Goal: Task Accomplishment & Management: Manage account settings

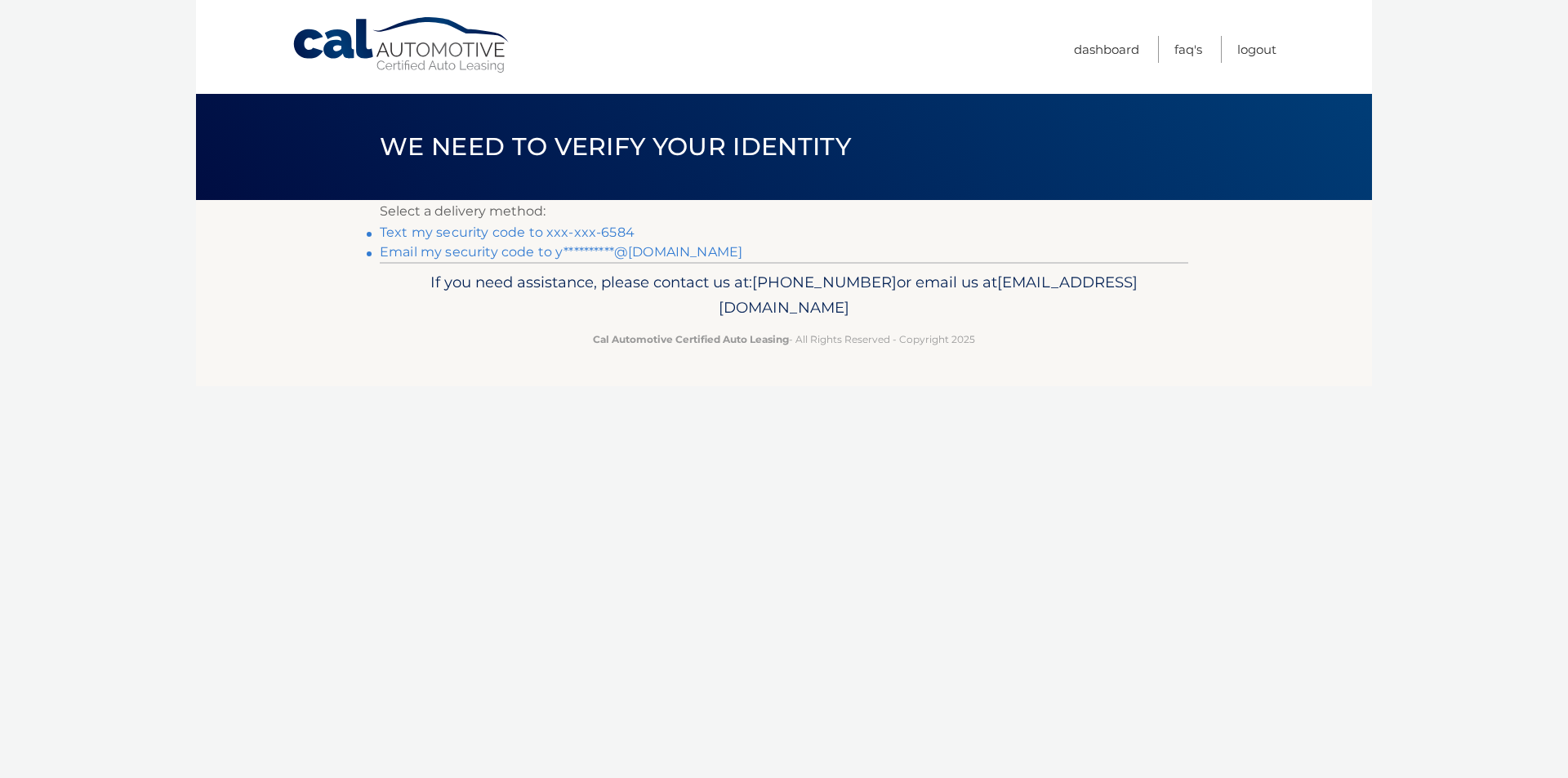
click at [643, 248] on link "**********" at bounding box center [561, 252] width 363 height 16
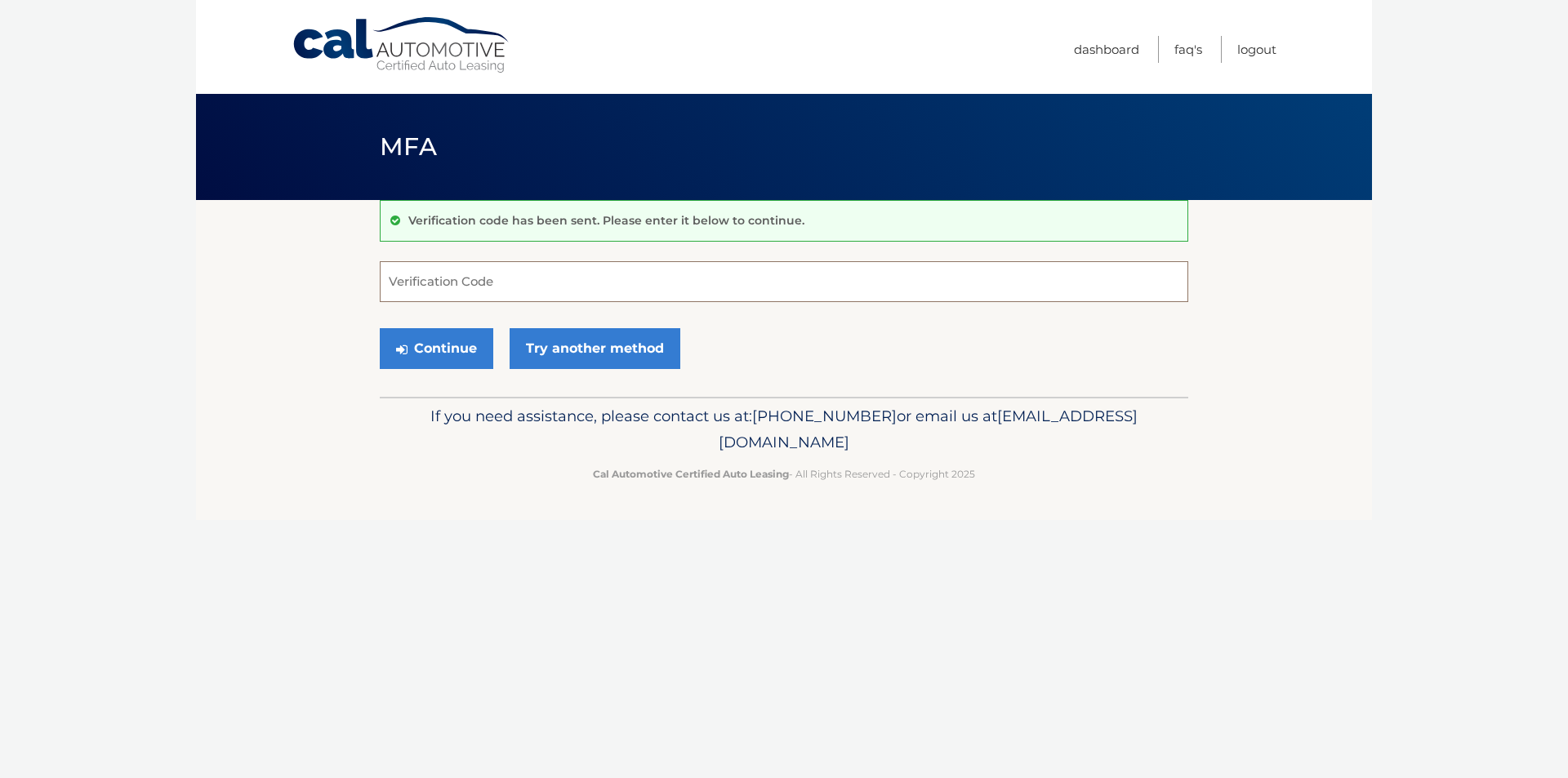
click at [540, 271] on input "Verification Code" at bounding box center [784, 281] width 809 height 40
drag, startPoint x: 551, startPoint y: 270, endPoint x: 553, endPoint y: 285, distance: 15.1
click at [553, 285] on input "Verification Code" at bounding box center [784, 281] width 809 height 40
click at [917, 399] on div "If you need assistance, please contact us at: 609-807-3200 or email us at Custo…" at bounding box center [784, 442] width 809 height 91
click at [653, 286] on input "Verification Code" at bounding box center [784, 281] width 809 height 40
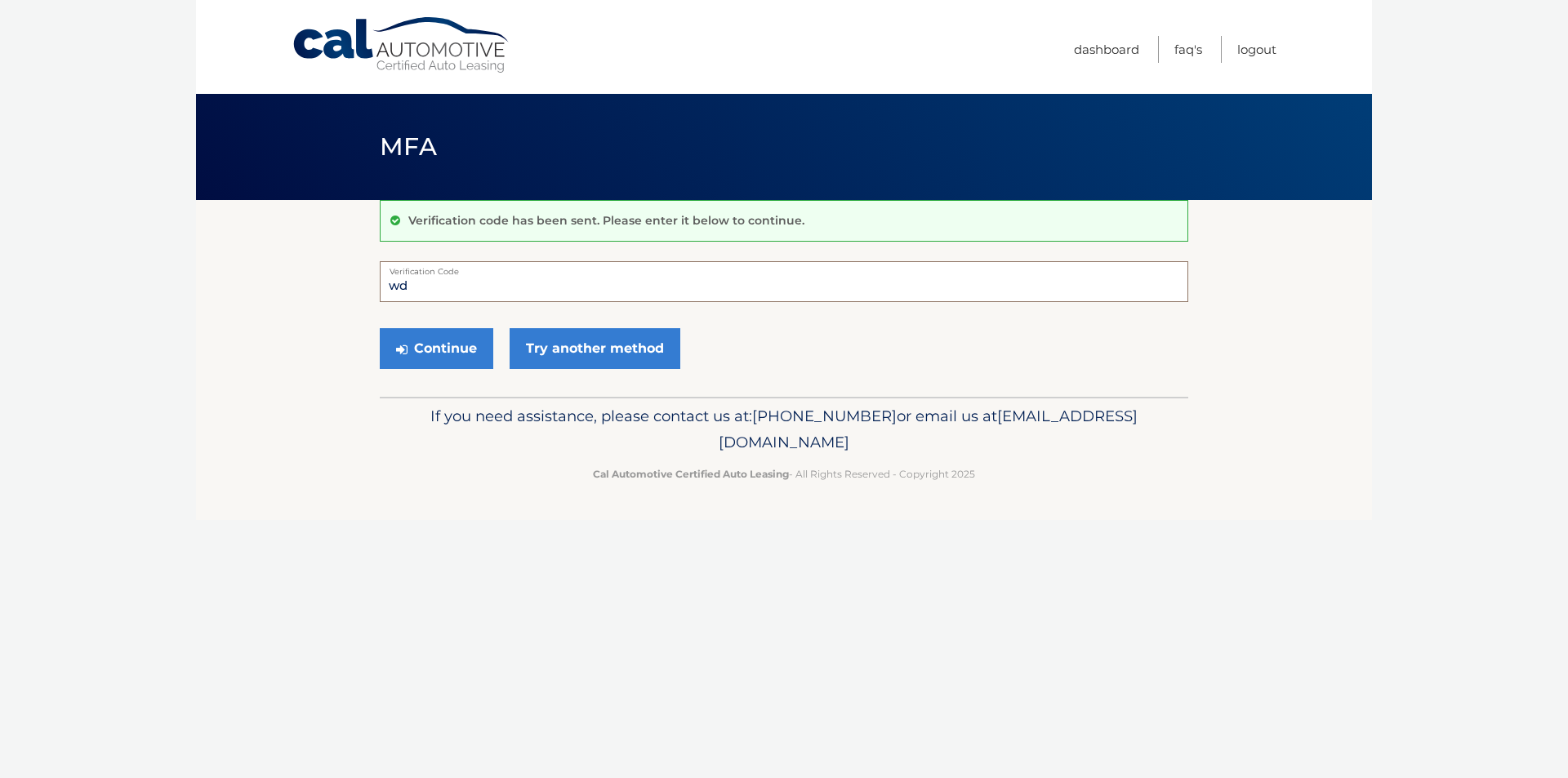
type input "w"
type input "895866"
click at [437, 355] on button "Continue" at bounding box center [437, 348] width 114 height 40
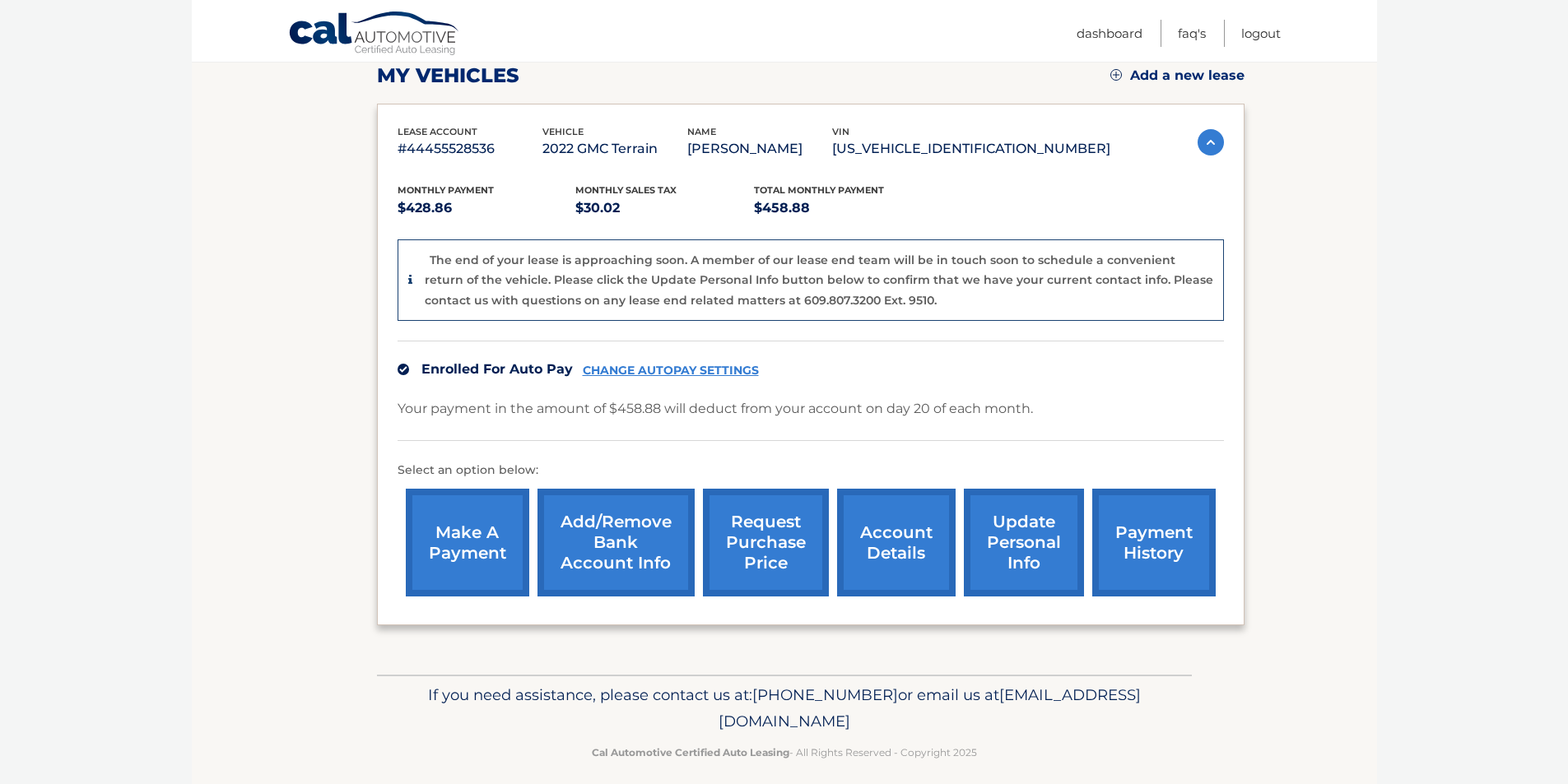
scroll to position [247, 0]
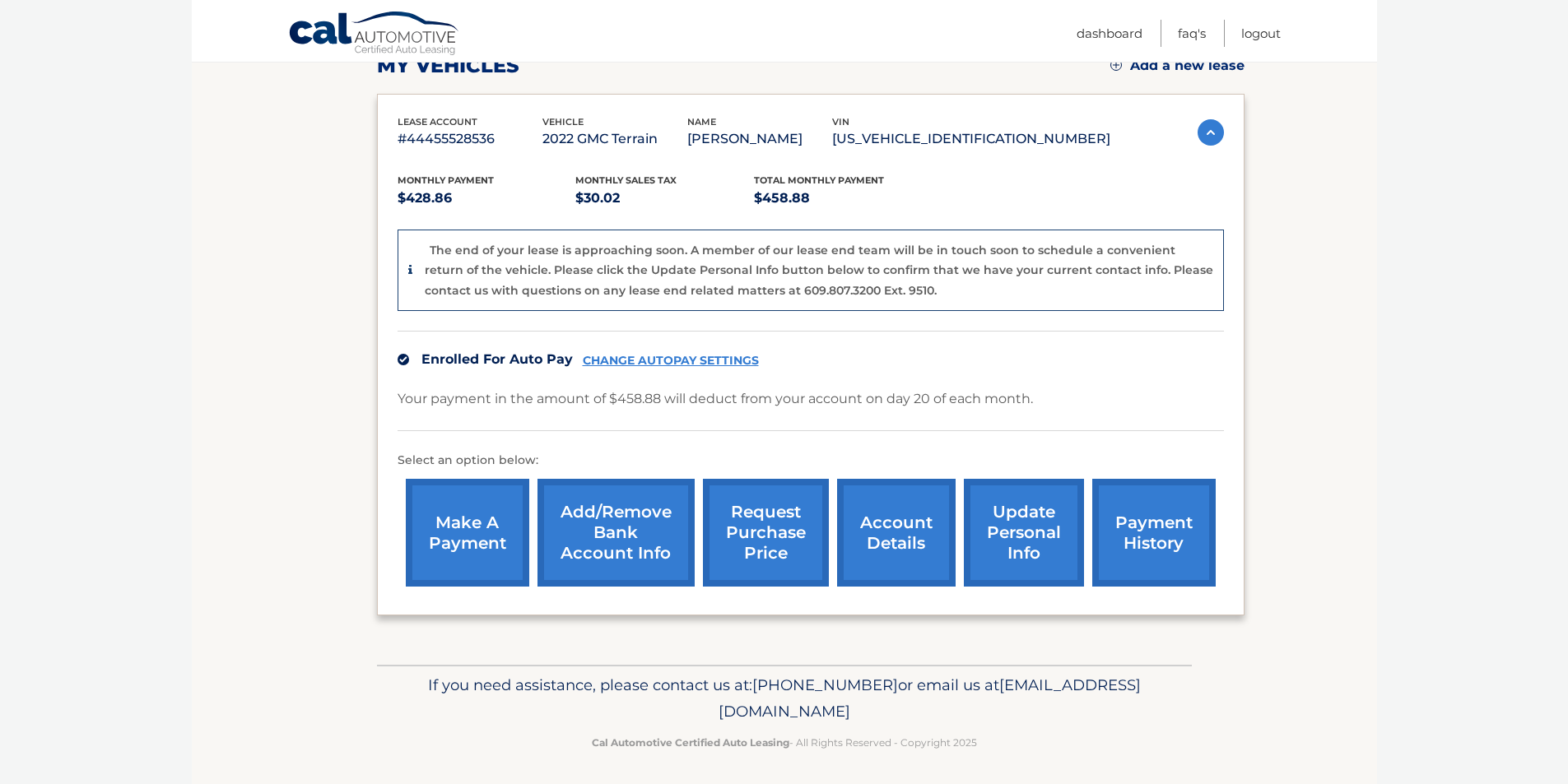
click at [905, 530] on link "account details" at bounding box center [896, 532] width 118 height 108
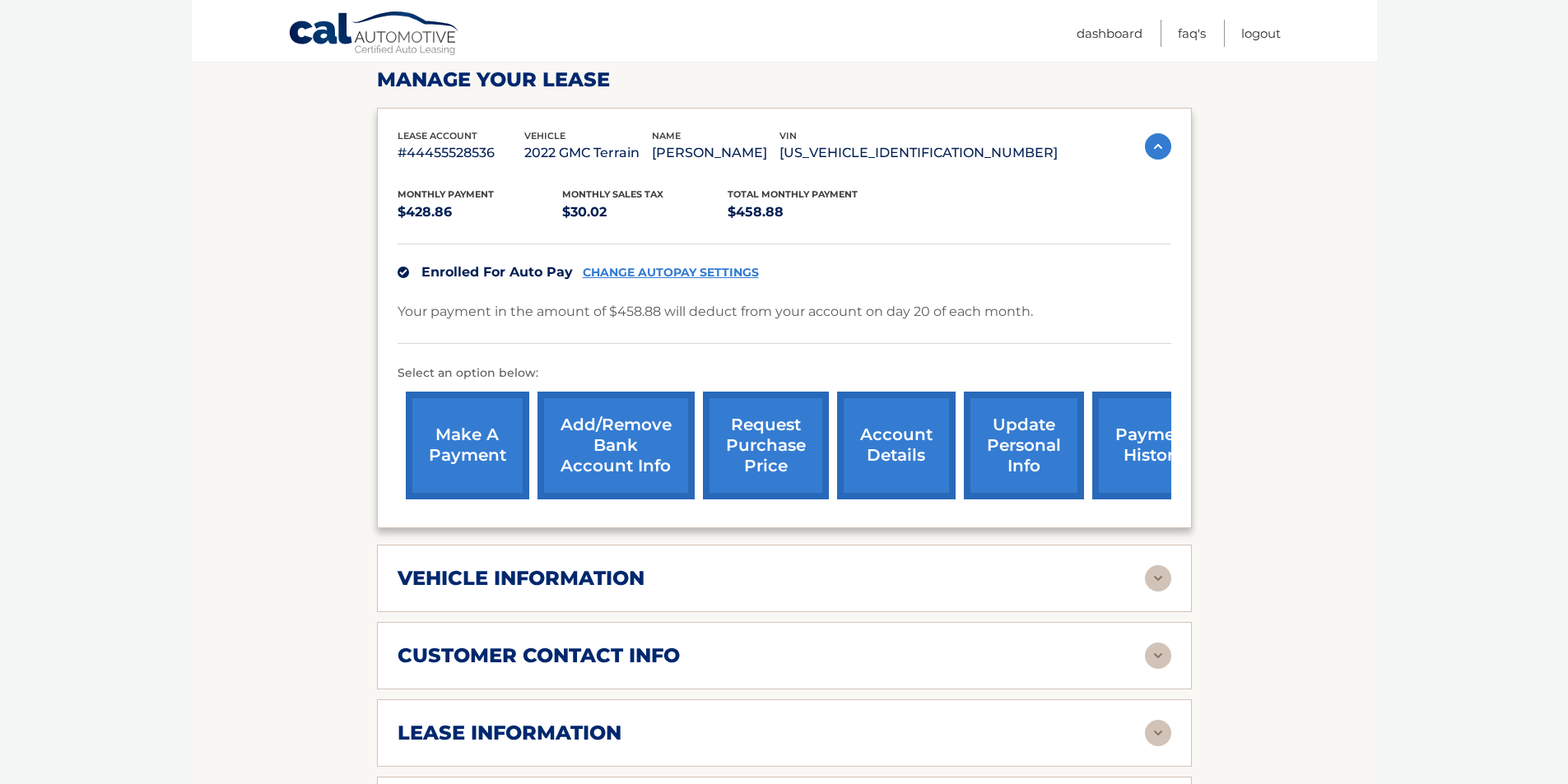
scroll to position [329, 0]
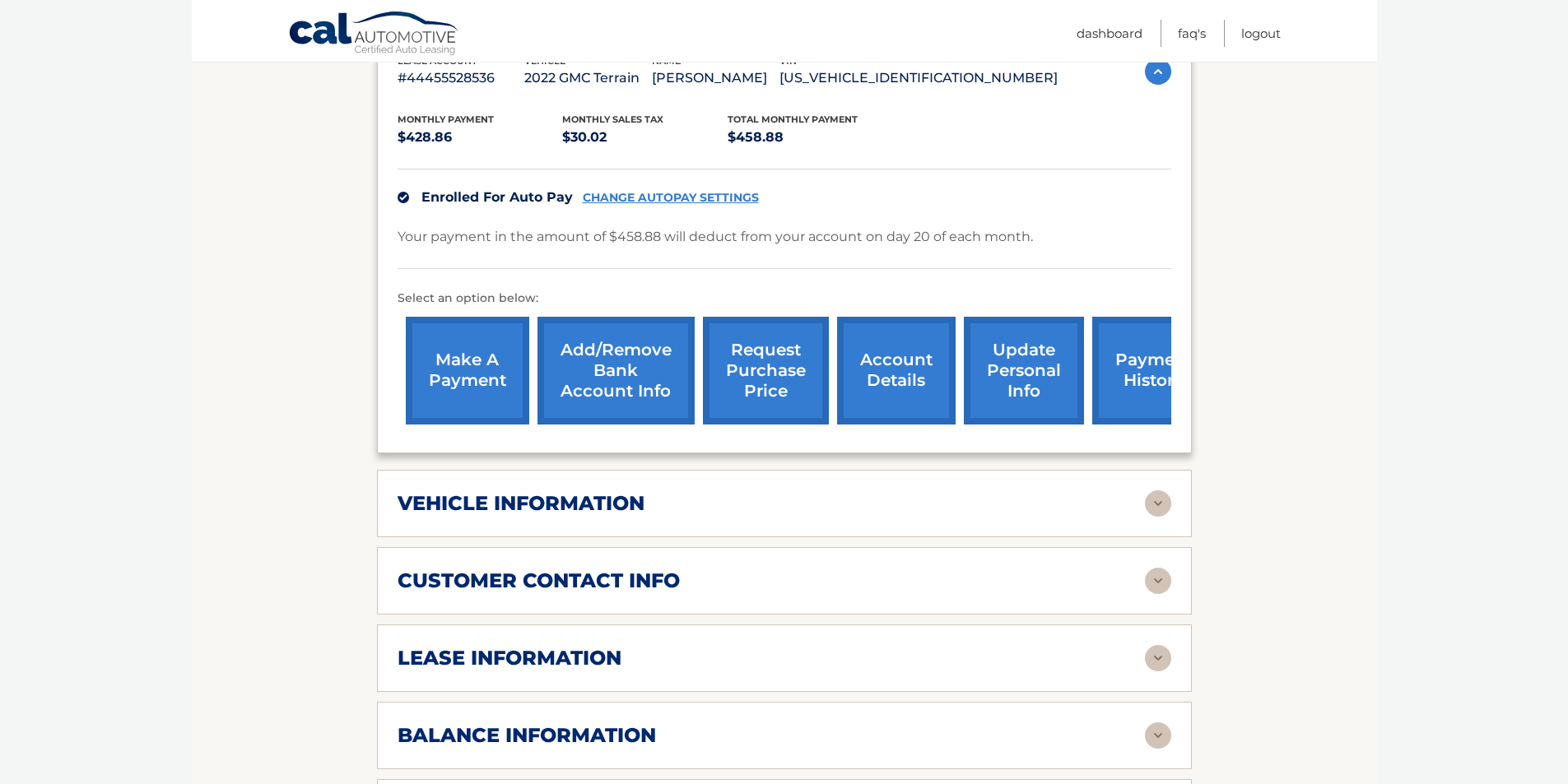
click at [1148, 579] on img at bounding box center [1158, 581] width 26 height 26
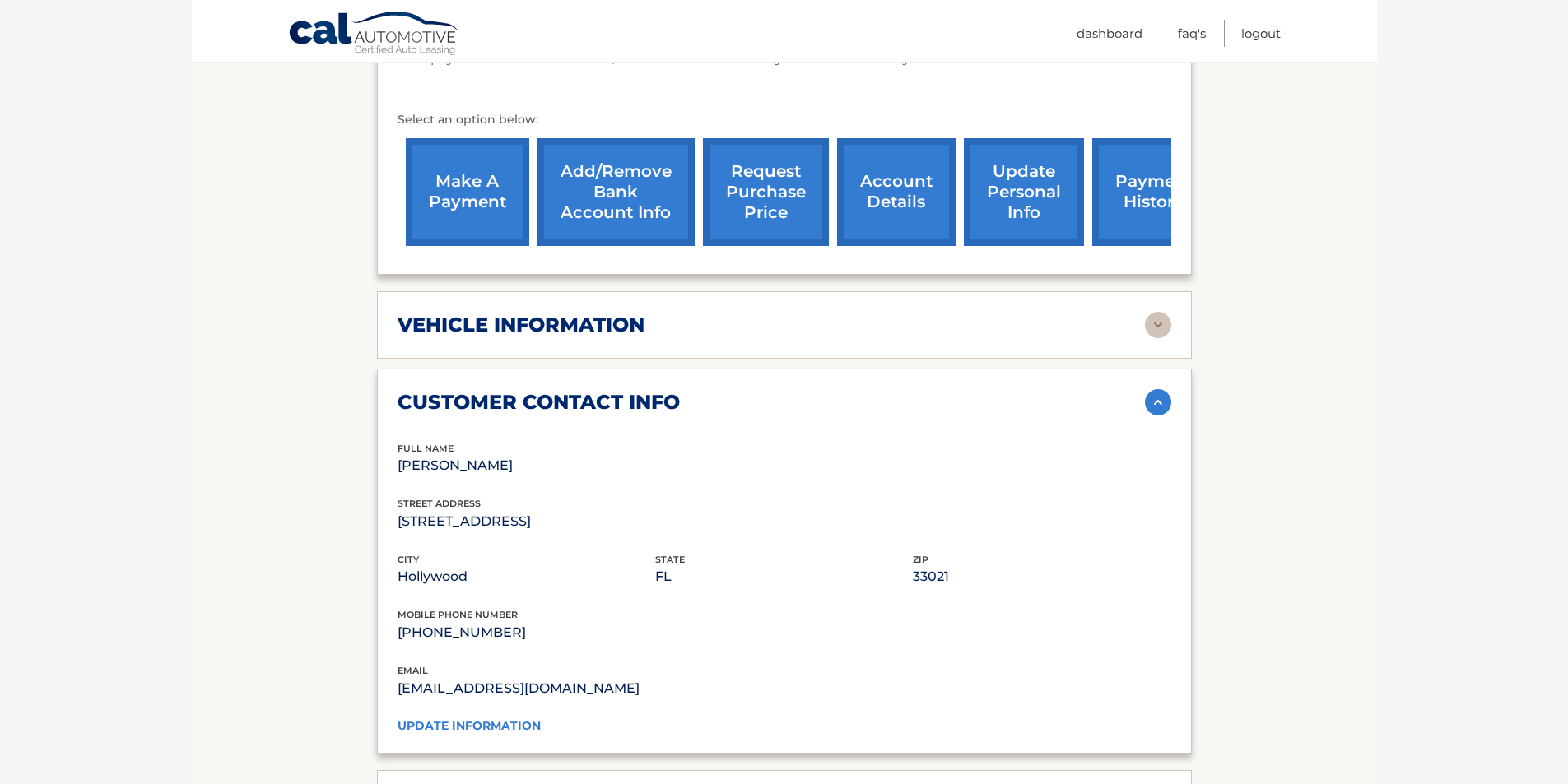
scroll to position [576, 0]
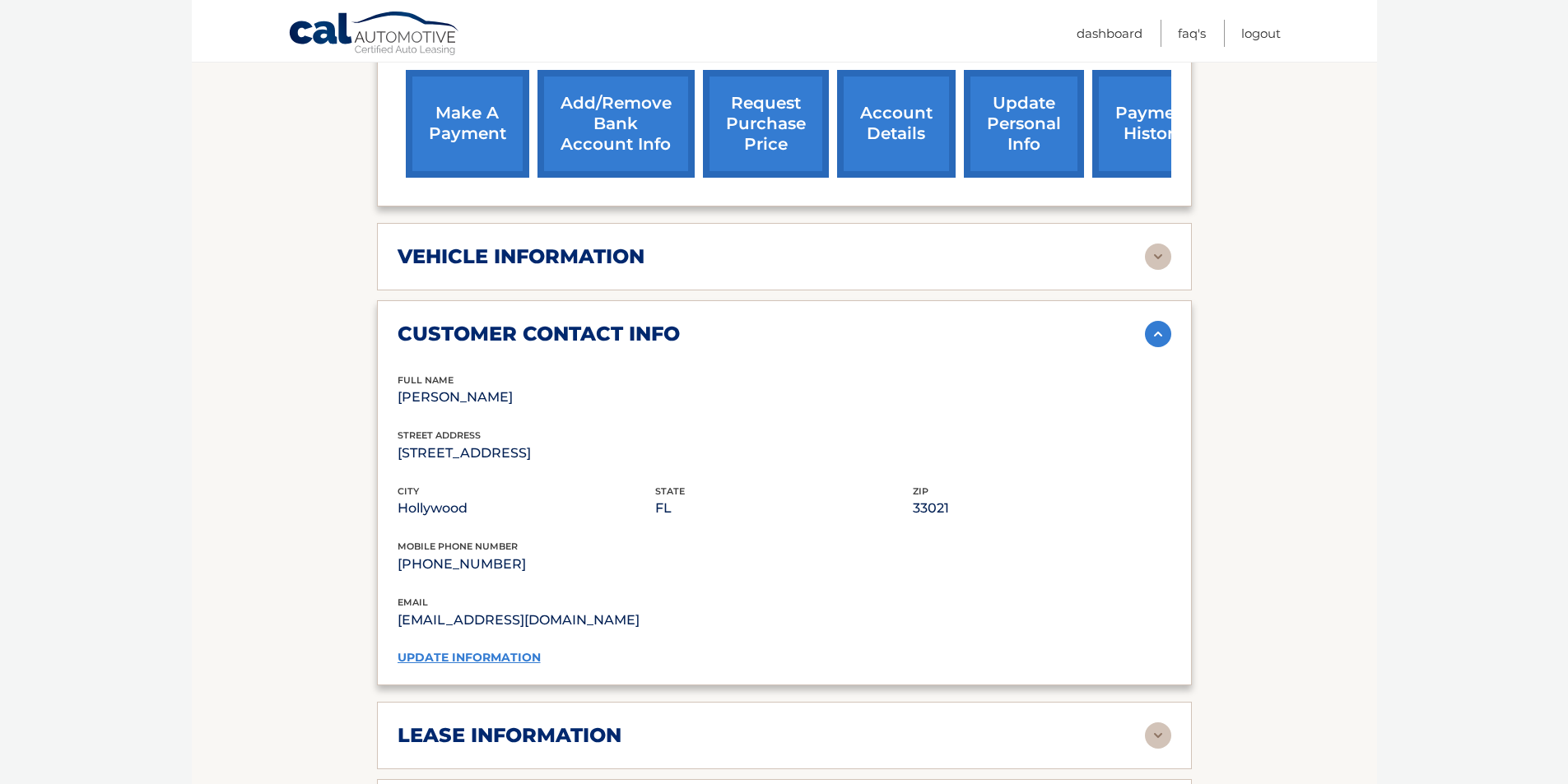
click at [1156, 250] on img at bounding box center [1158, 256] width 26 height 26
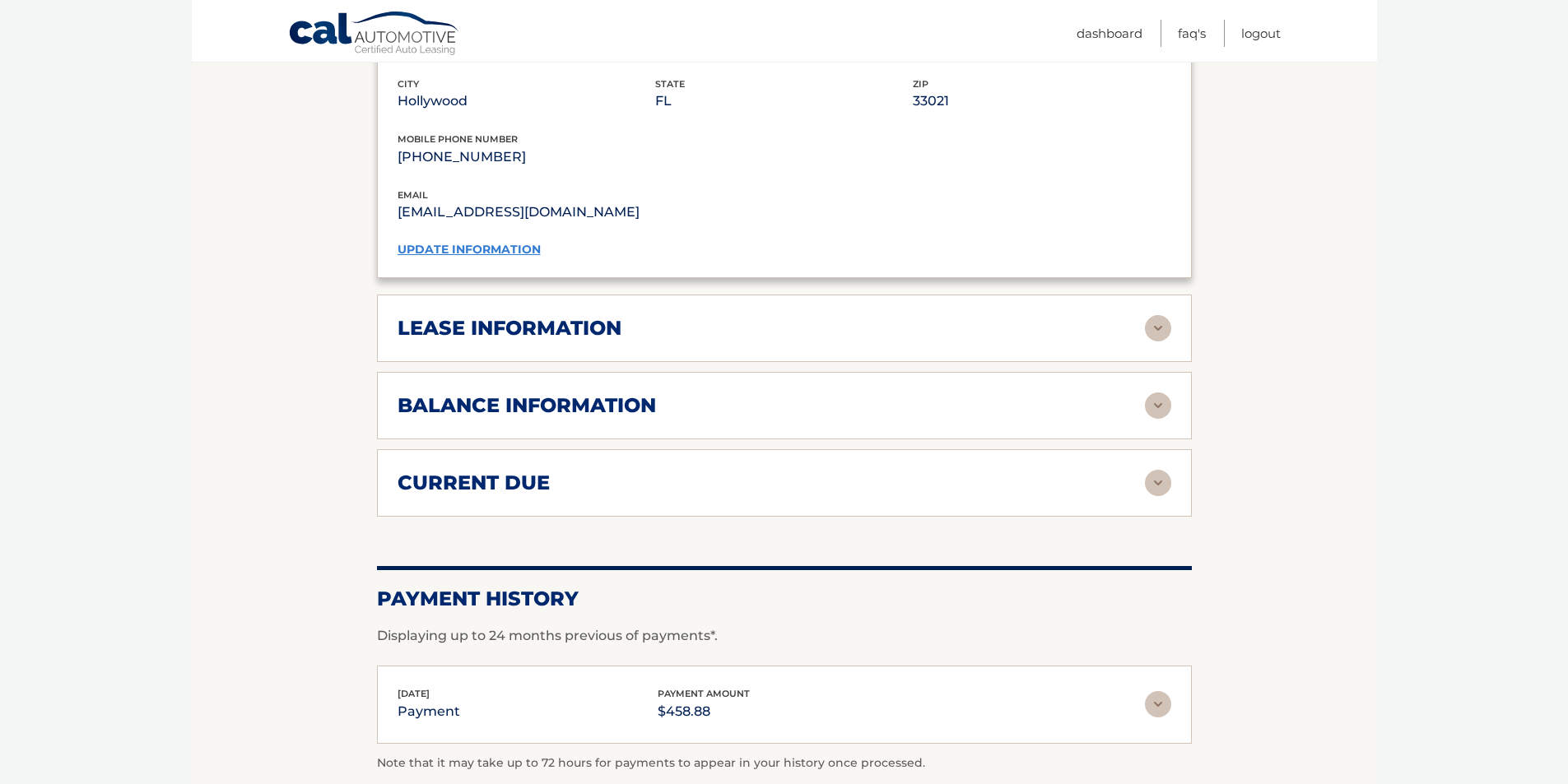
scroll to position [1399, 0]
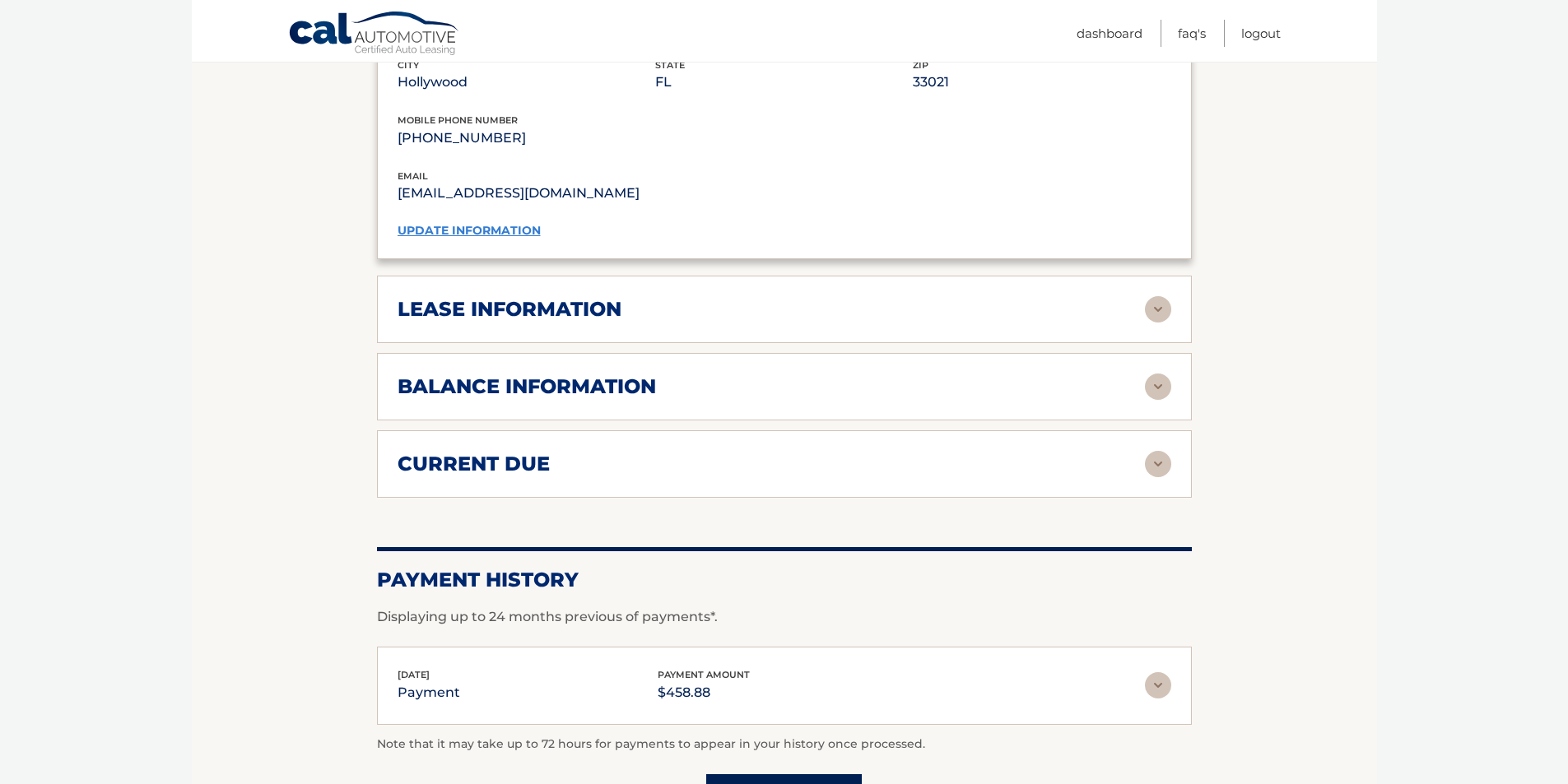
click at [1040, 406] on div "balance information Payments Received 38 Payments Remaining 1 Next Payment will…" at bounding box center [784, 386] width 815 height 68
click at [1159, 389] on img at bounding box center [1158, 386] width 26 height 26
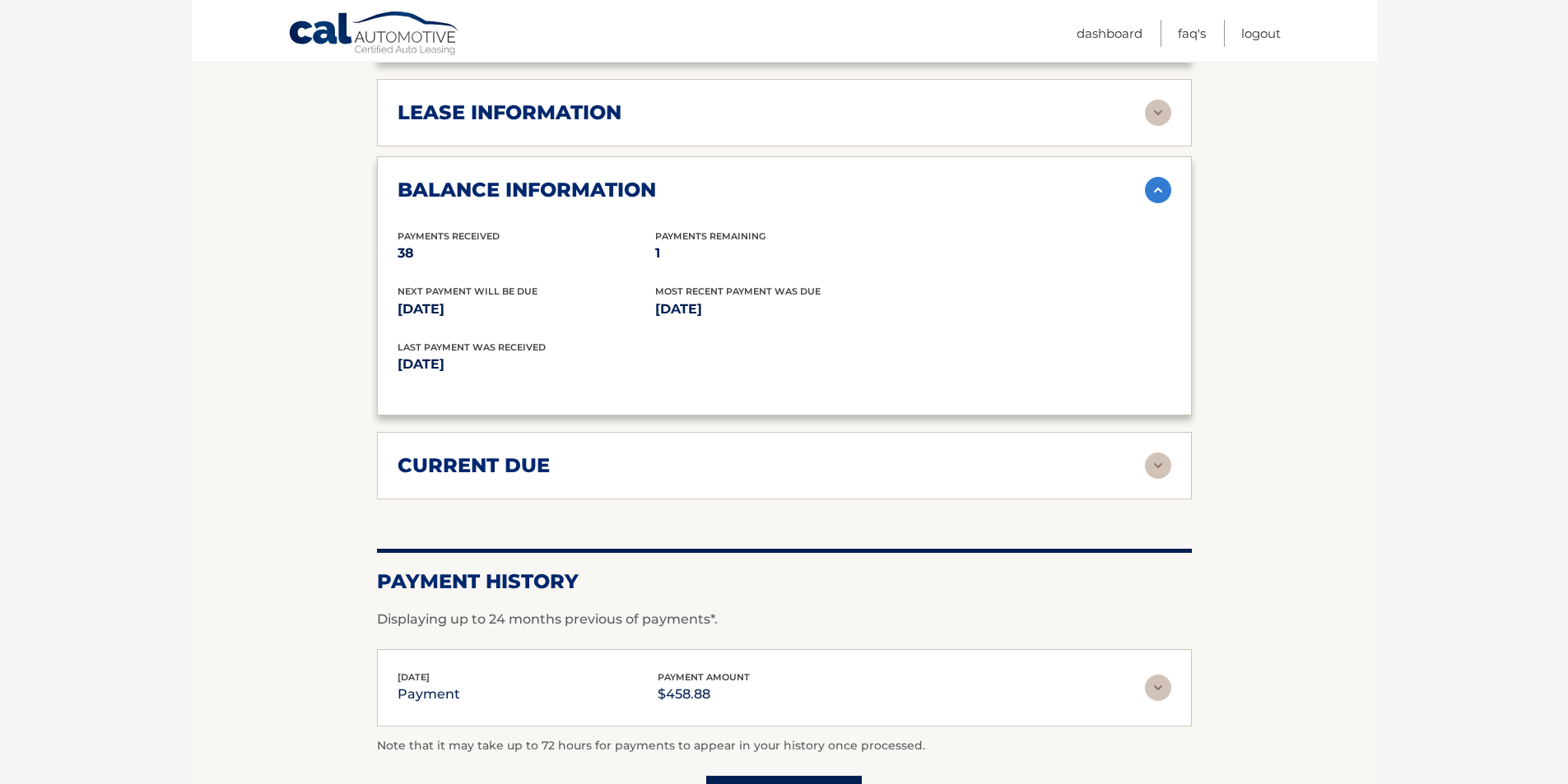
scroll to position [1645, 0]
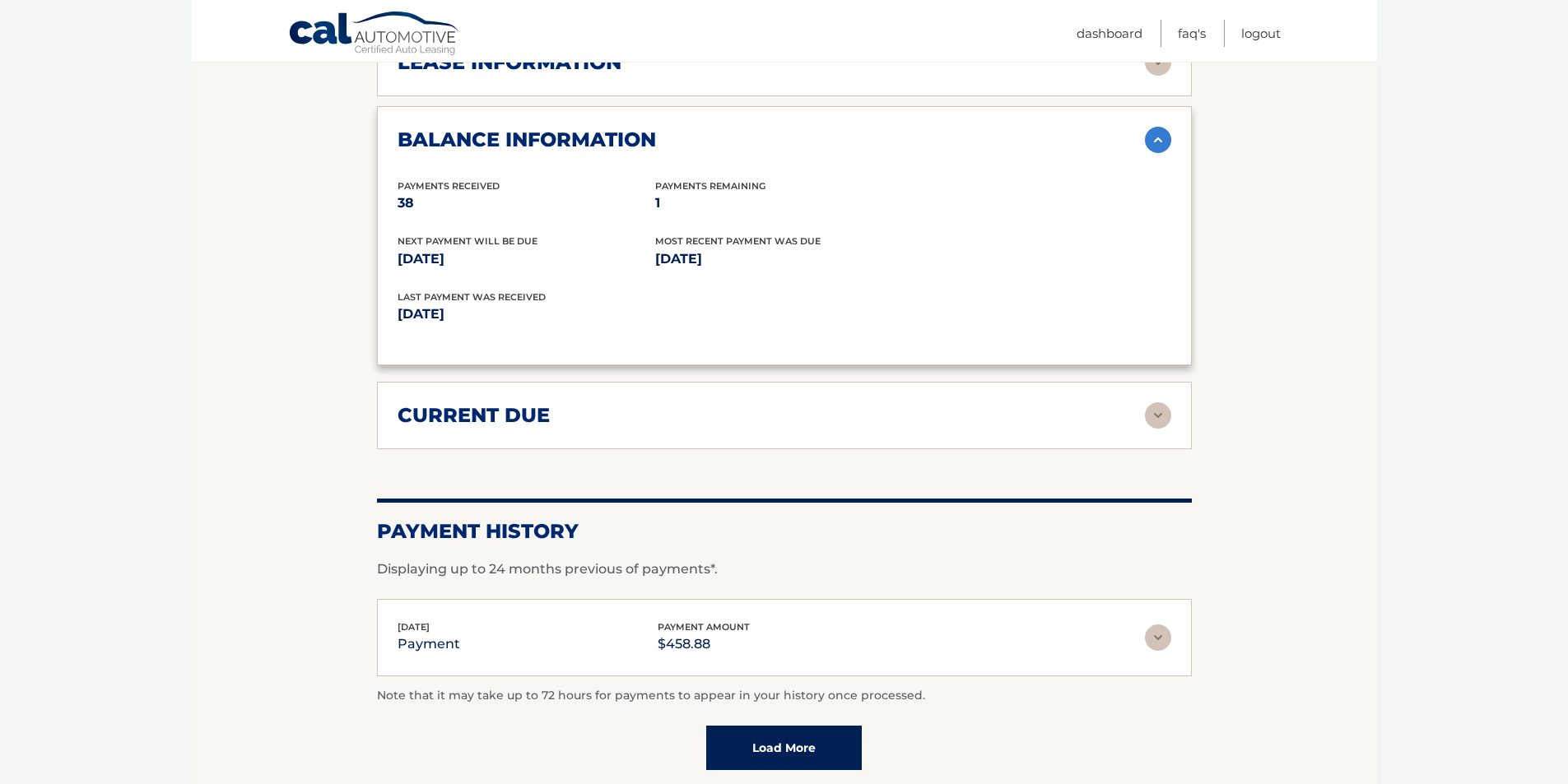
click at [1163, 422] on img at bounding box center [1158, 415] width 26 height 26
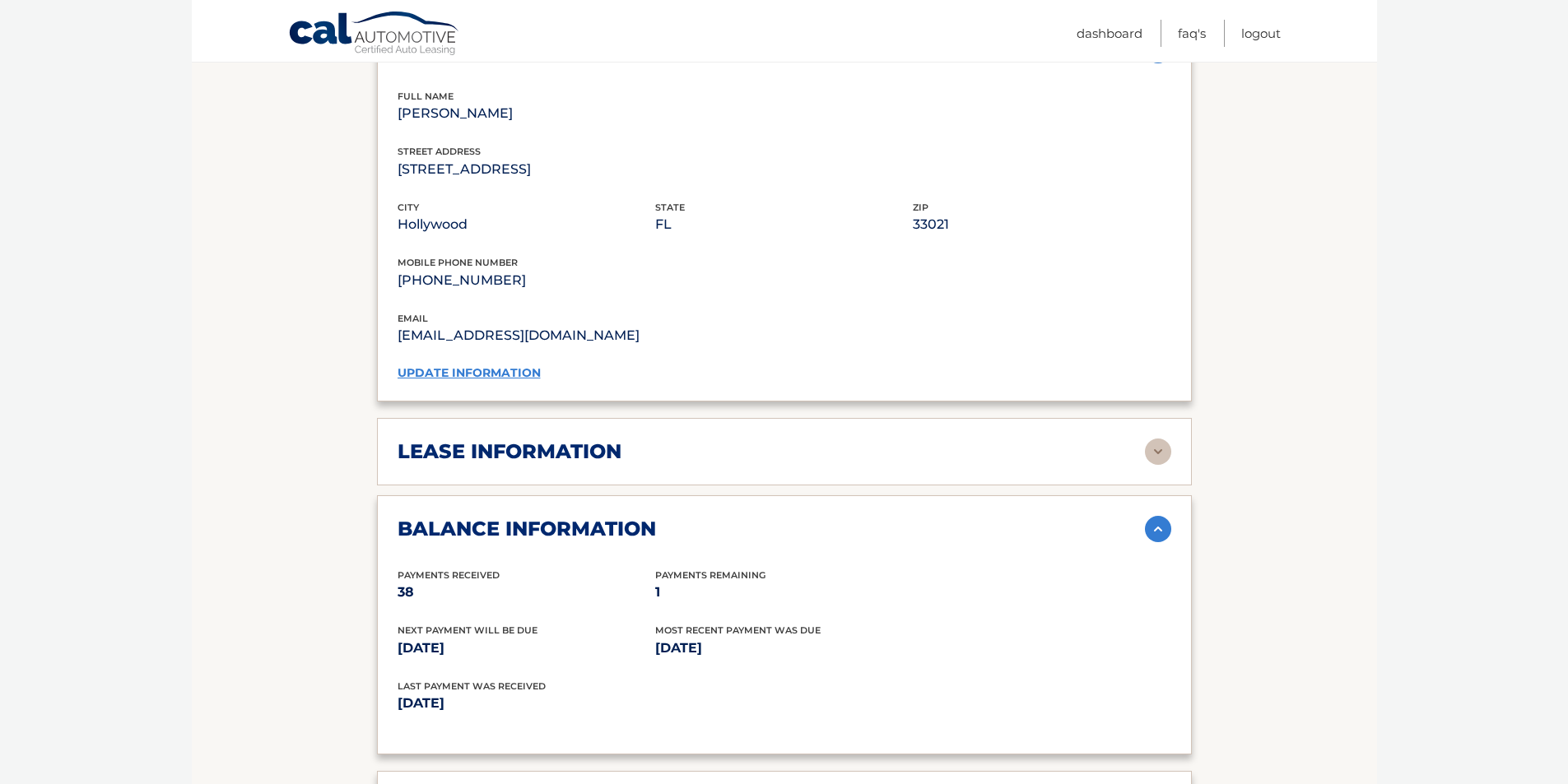
scroll to position [1151, 0]
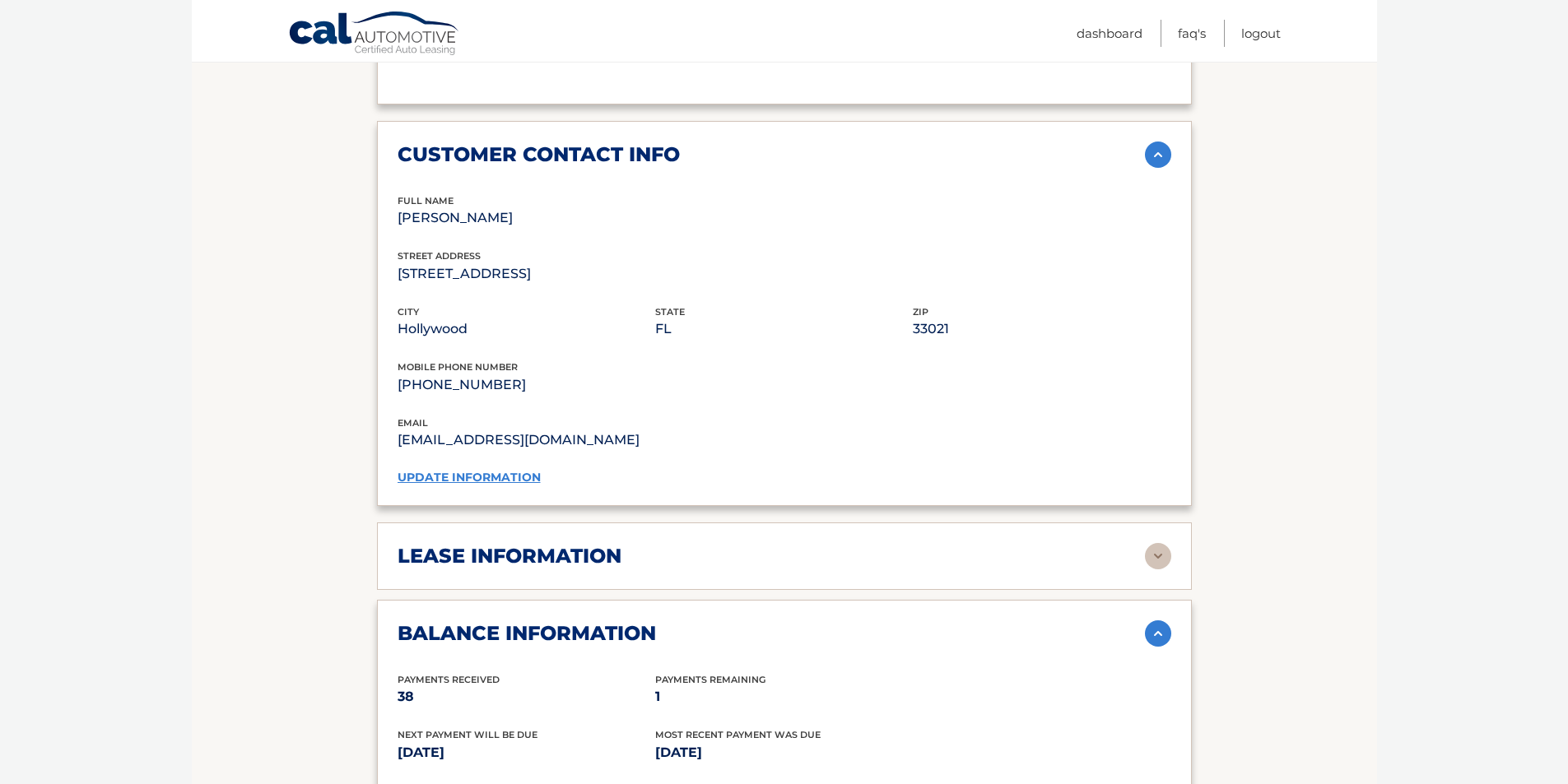
click at [1152, 550] on img at bounding box center [1158, 556] width 26 height 26
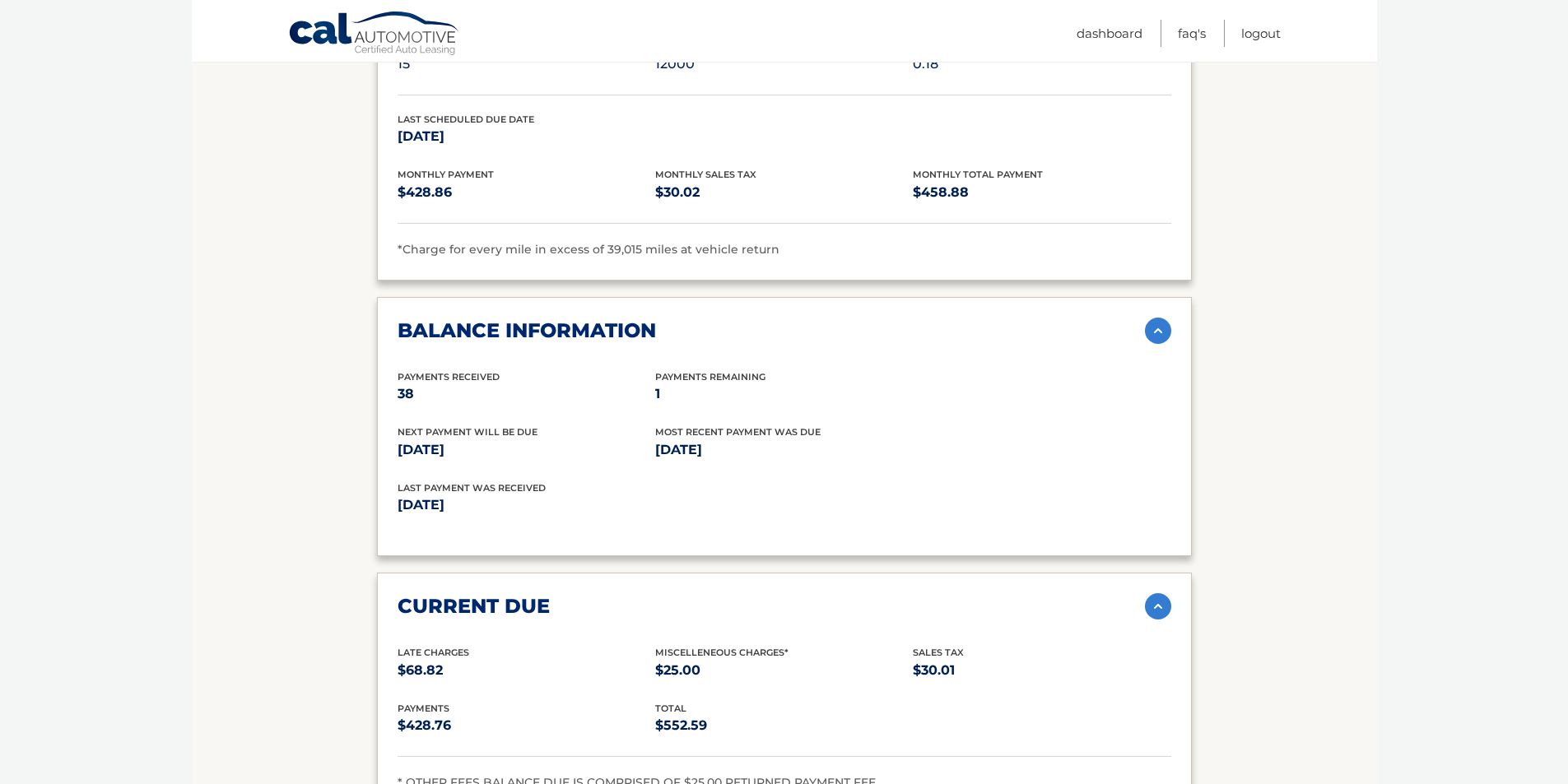
scroll to position [1744, 0]
